Goal: Information Seeking & Learning: Find specific fact

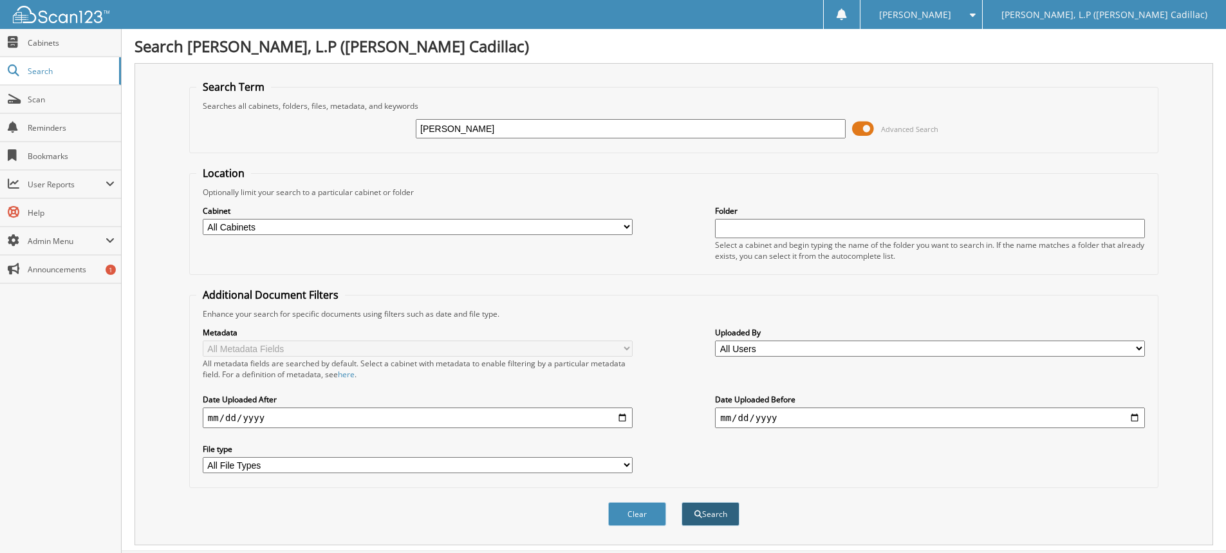
type input "[PERSON_NAME]"
click at [731, 514] on button "Search" at bounding box center [710, 514] width 58 height 24
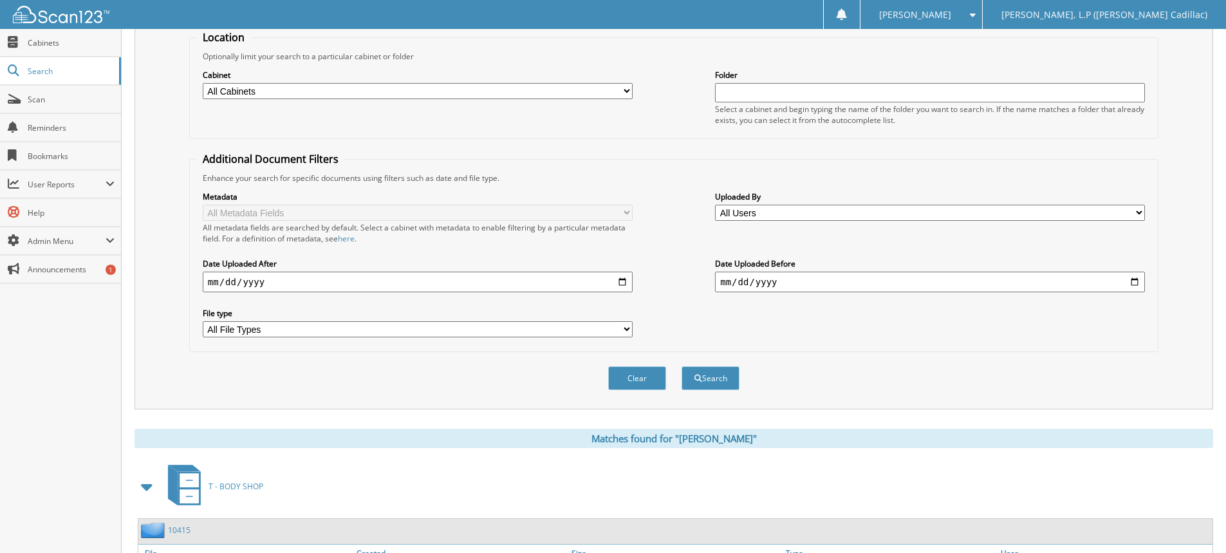
scroll to position [322, 0]
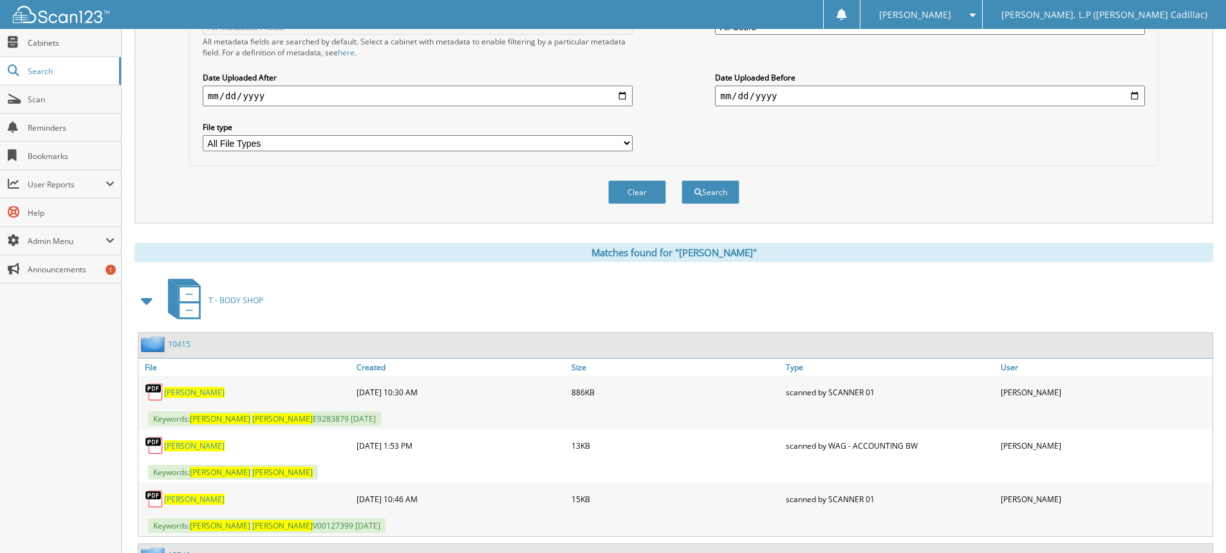
click at [146, 302] on span at bounding box center [147, 300] width 18 height 23
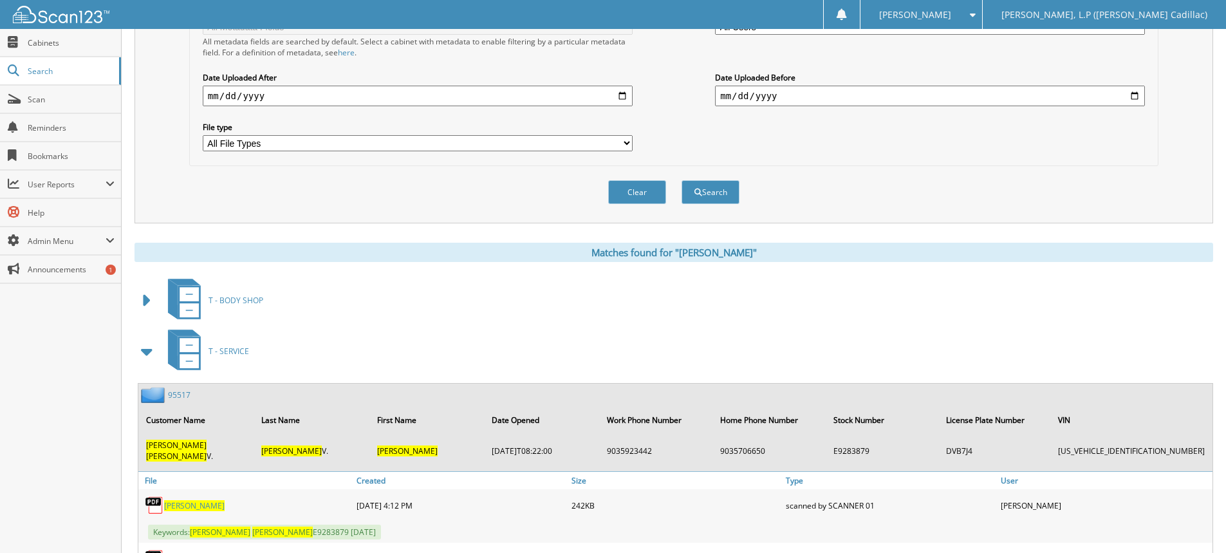
click at [151, 351] on span at bounding box center [147, 351] width 18 height 23
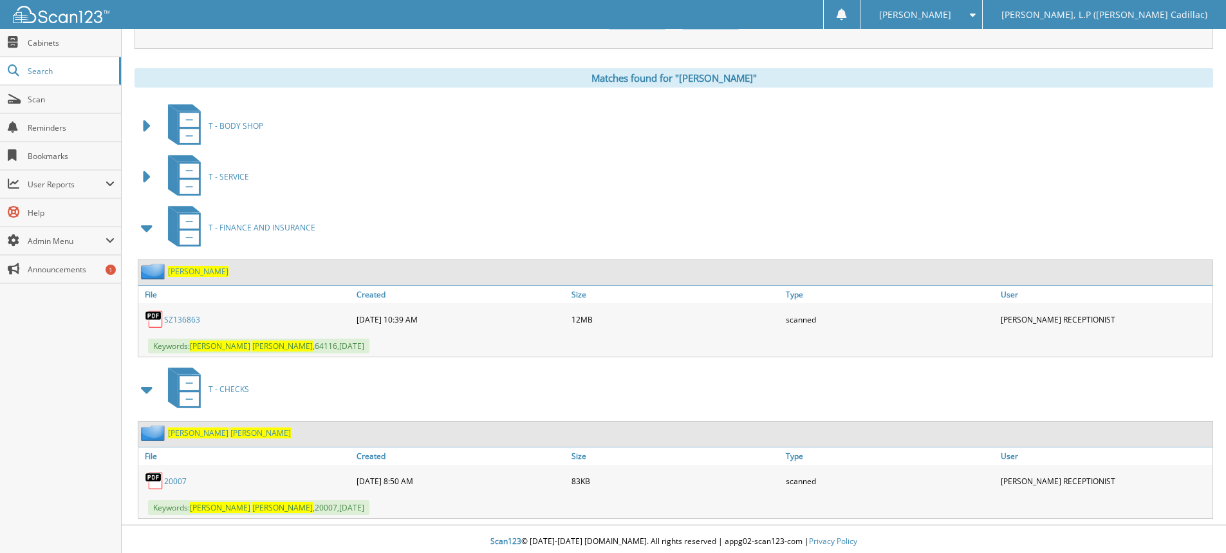
scroll to position [501, 0]
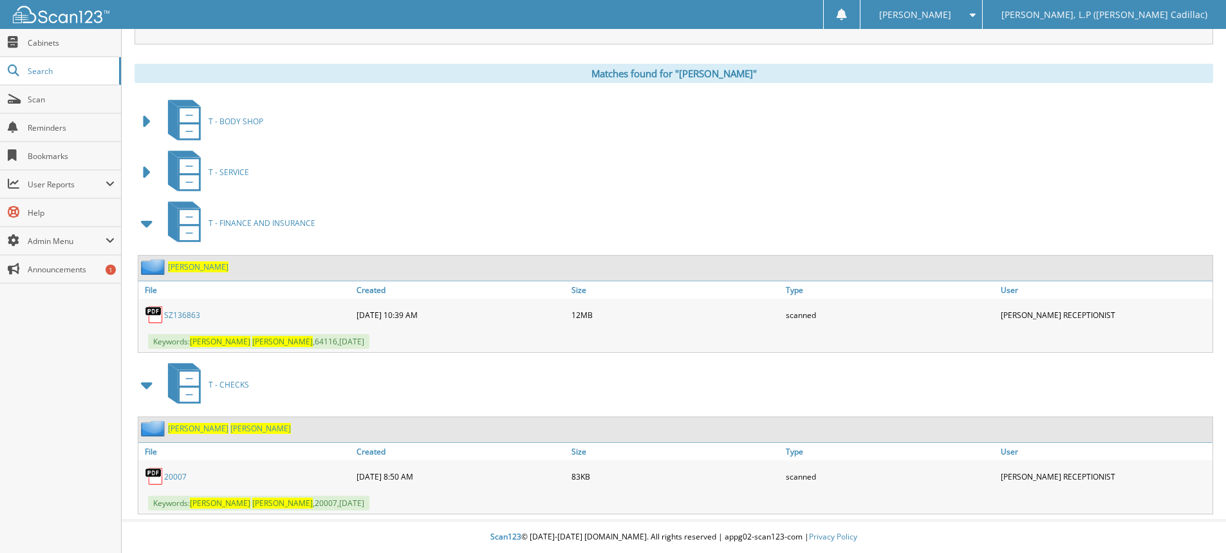
click at [179, 315] on link "SZ136863" at bounding box center [182, 314] width 36 height 11
